Goal: Information Seeking & Learning: Learn about a topic

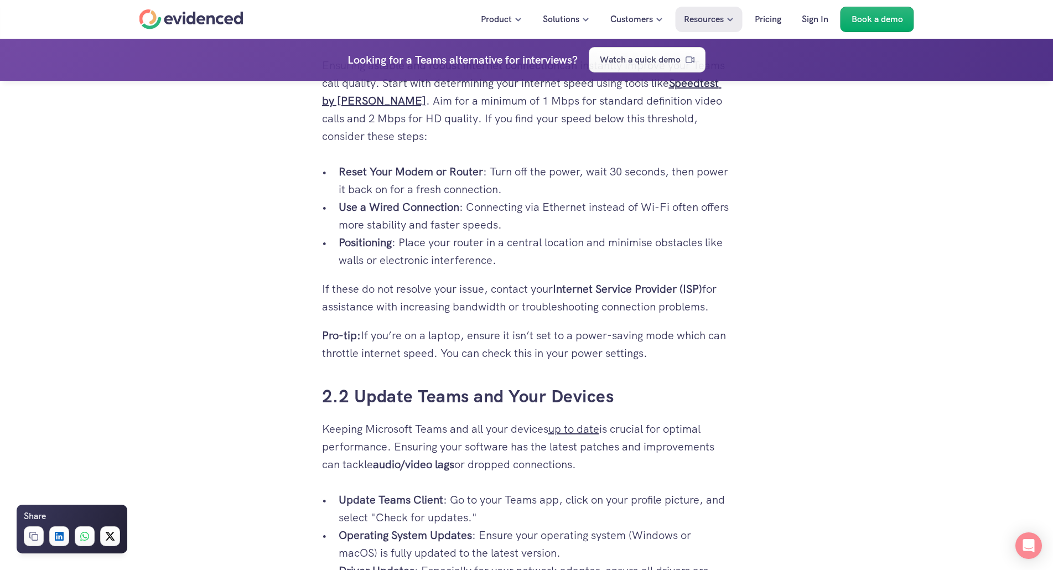
scroll to position [1715, 0]
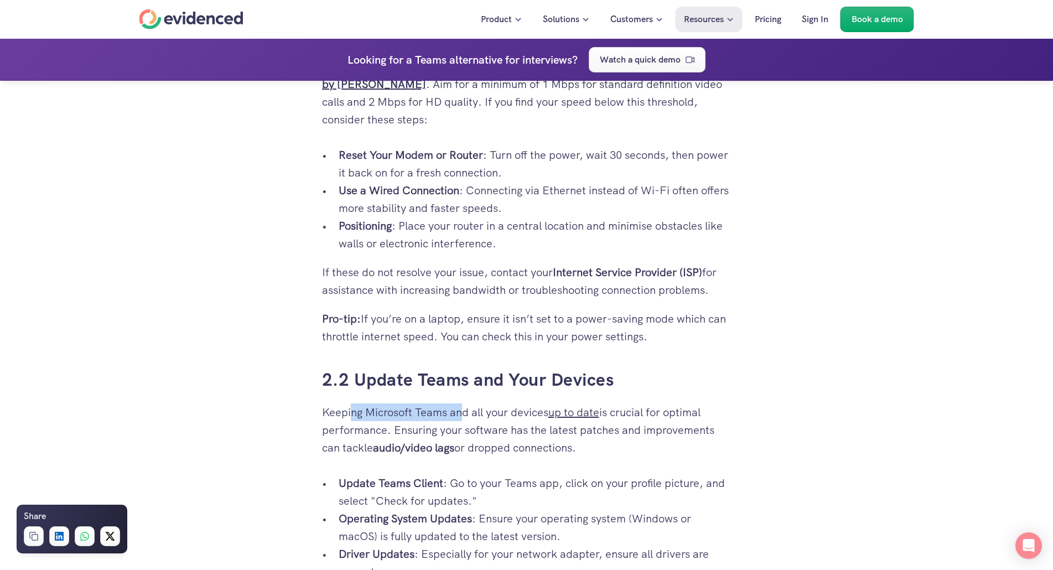
drag, startPoint x: 350, startPoint y: 418, endPoint x: 460, endPoint y: 415, distance: 110.1
click at [460, 415] on p "Keeping Microsoft Teams and all your devices up to date is crucial for optimal …" at bounding box center [526, 429] width 409 height 53
click at [567, 455] on p "Keeping Microsoft Teams and all your devices up to date is crucial for optimal …" at bounding box center [526, 429] width 409 height 53
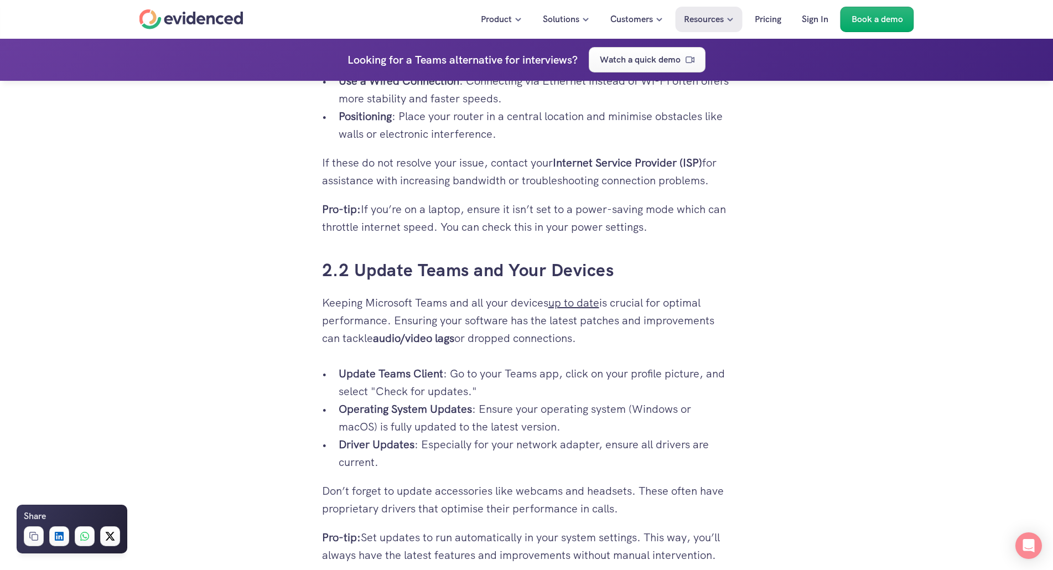
scroll to position [1826, 0]
drag, startPoint x: 454, startPoint y: 446, endPoint x: 493, endPoint y: 455, distance: 40.1
click at [493, 455] on p "Driver Updates : Especially for your network adapter, ensure all drivers are cu…" at bounding box center [535, 451] width 393 height 35
click at [497, 460] on p "Driver Updates : Especially for your network adapter, ensure all drivers are cu…" at bounding box center [535, 451] width 393 height 35
drag, startPoint x: 487, startPoint y: 465, endPoint x: 488, endPoint y: 438, distance: 26.6
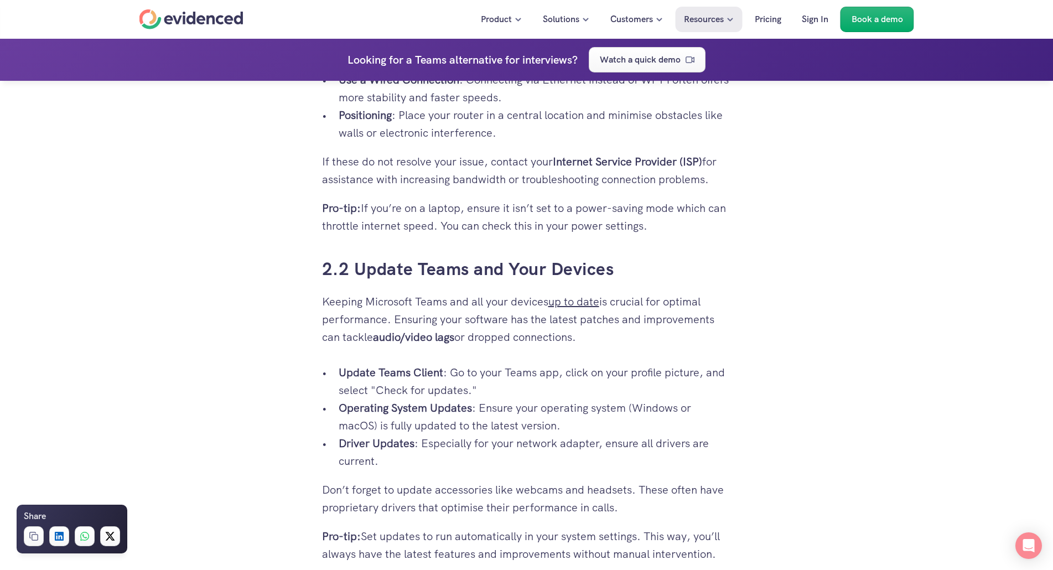
click at [488, 438] on p "Driver Updates : Especially for your network adapter, ensure all drivers are cu…" at bounding box center [535, 451] width 393 height 35
click at [512, 454] on p "Driver Updates : Especially for your network adapter, ensure all drivers are cu…" at bounding box center [535, 451] width 393 height 35
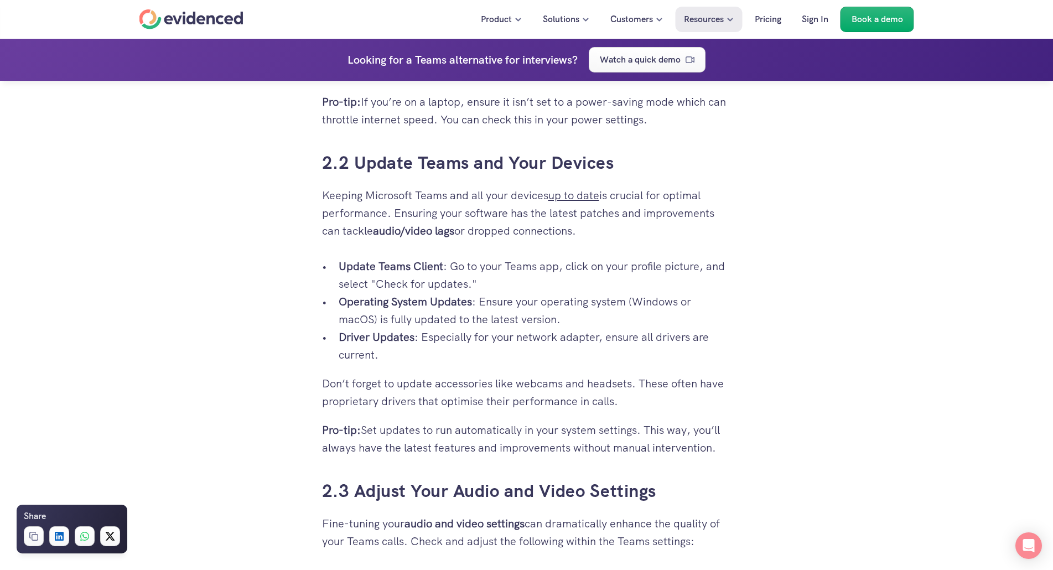
scroll to position [1936, 0]
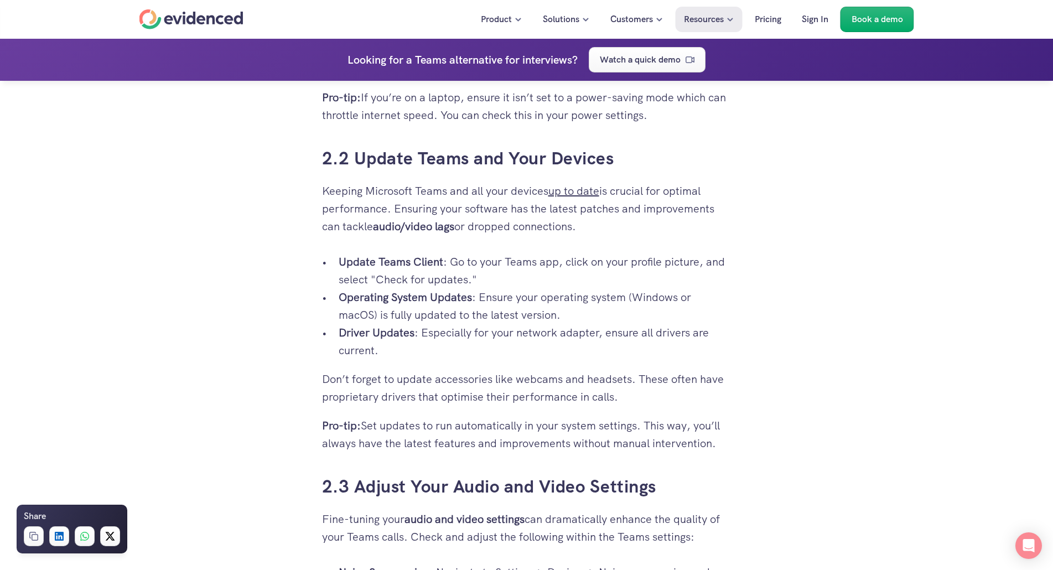
click at [876, 481] on div "Your video interviews and meetings on Microsoft Teams are crucial, yet you're o…" at bounding box center [526, 579] width 1053 height 4446
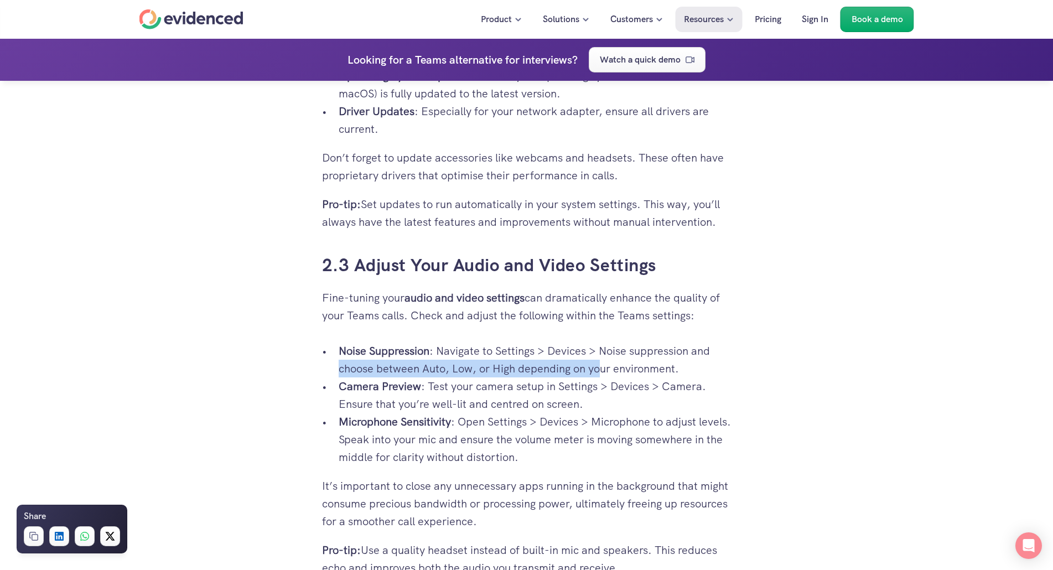
drag, startPoint x: 340, startPoint y: 373, endPoint x: 602, endPoint y: 370, distance: 262.8
click at [602, 370] on p "Noise Suppression : Navigate to Settings > Devices > Noise suppression and choo…" at bounding box center [535, 359] width 393 height 35
click at [602, 369] on p "Noise Suppression : Navigate to Settings > Devices > Noise suppression and choo…" at bounding box center [535, 359] width 393 height 35
click at [598, 371] on p "Noise Suppression : Navigate to Settings > Devices > Noise suppression and choo…" at bounding box center [535, 359] width 393 height 35
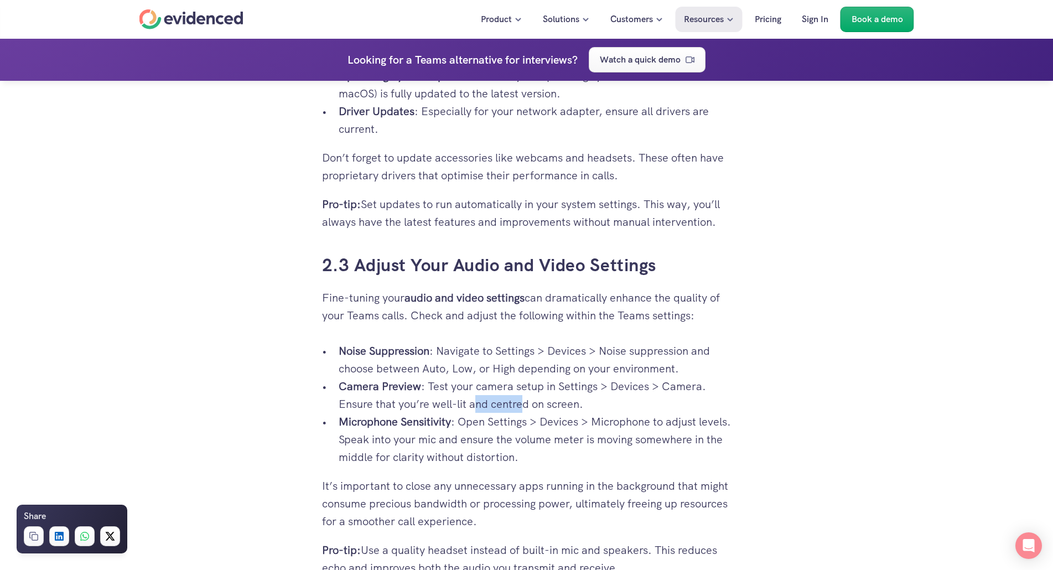
drag, startPoint x: 473, startPoint y: 403, endPoint x: 524, endPoint y: 400, distance: 51.0
click at [524, 400] on p "Camera Preview : Test your camera setup in Settings > Devices > Camera. Ensure …" at bounding box center [535, 394] width 393 height 35
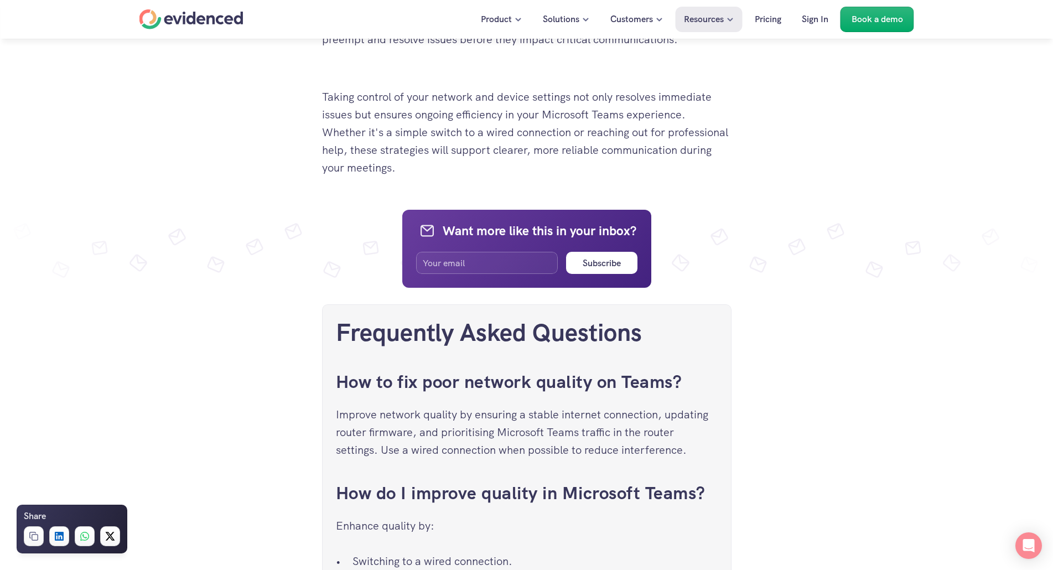
scroll to position [3983, 0]
